Goal: Task Accomplishment & Management: Manage account settings

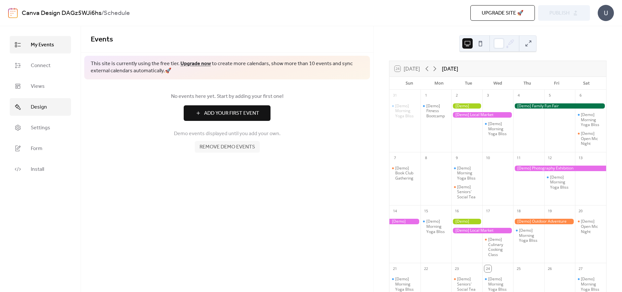
click at [48, 108] on link "Design" at bounding box center [40, 106] width 61 height 17
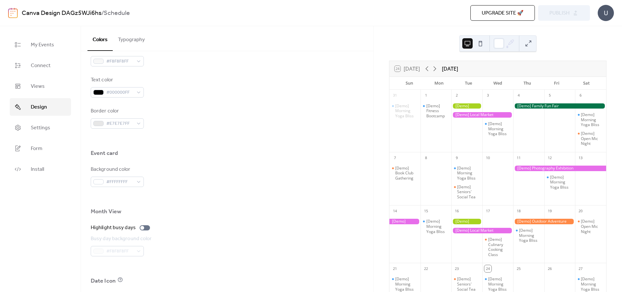
scroll to position [356, 0]
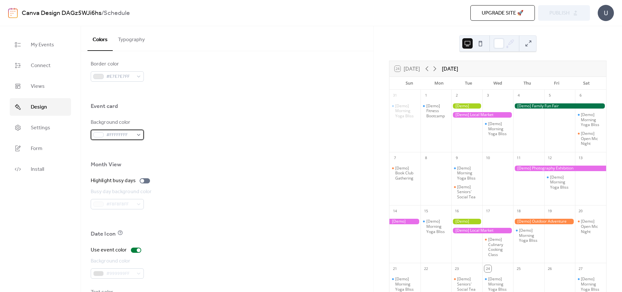
click at [133, 134] on div "#FFFFFFFF" at bounding box center [117, 135] width 53 height 10
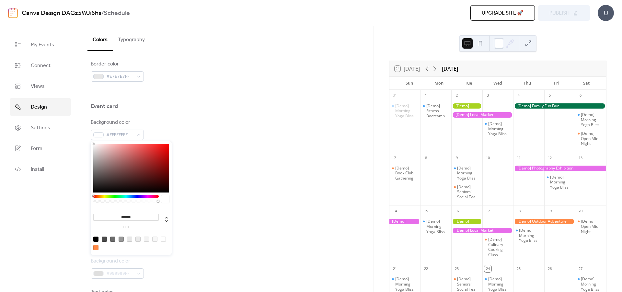
click at [223, 141] on div at bounding box center [227, 150] width 273 height 21
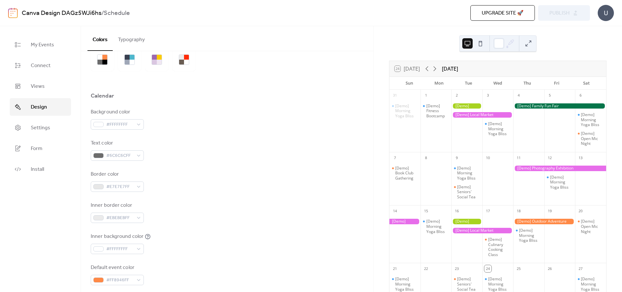
scroll to position [0, 0]
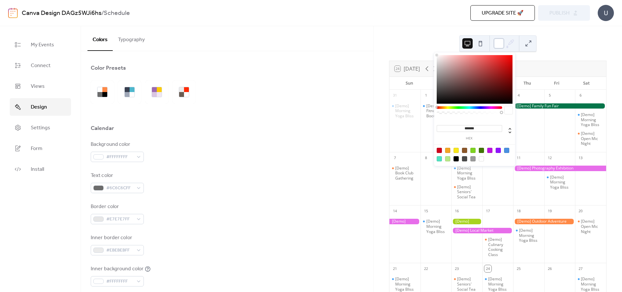
click at [499, 43] on div at bounding box center [499, 43] width 10 height 10
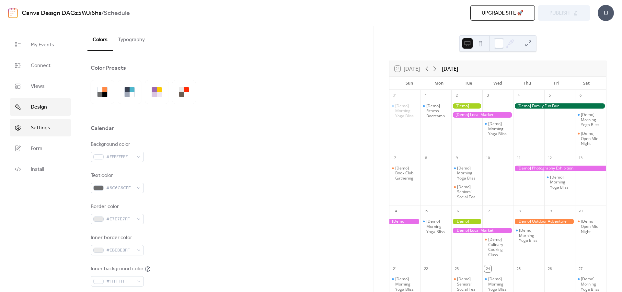
click at [47, 133] on link "Settings" at bounding box center [40, 127] width 61 height 17
